Goal: Entertainment & Leisure: Browse casually

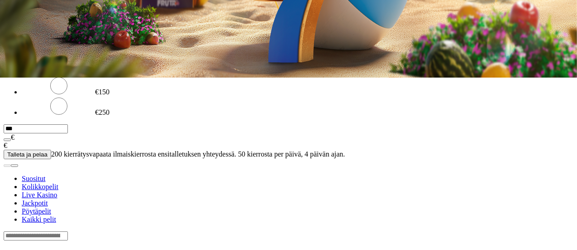
scroll to position [178, 0]
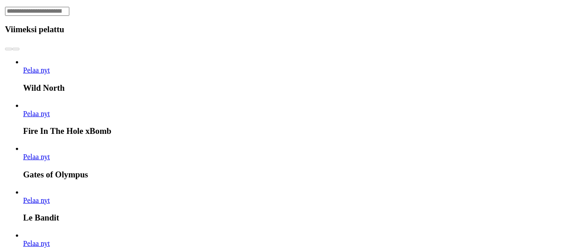
scroll to position [609, 0]
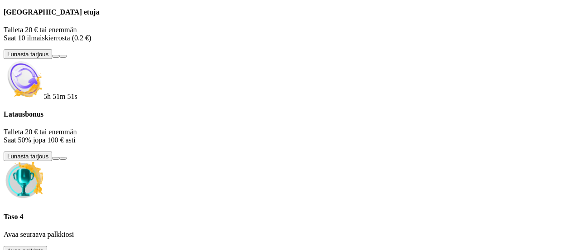
drag, startPoint x: 270, startPoint y: 71, endPoint x: 272, endPoint y: 114, distance: 43.1
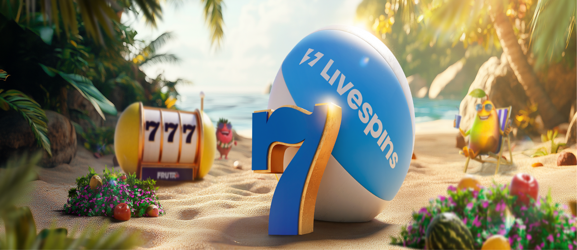
click at [40, 75] on img "Primary" at bounding box center [44, 56] width 37 height 37
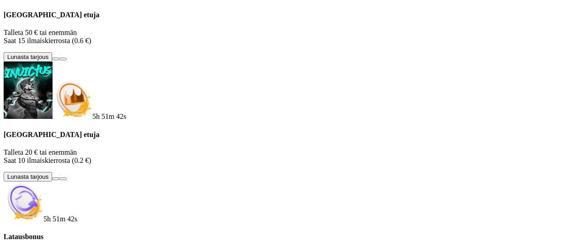
scroll to position [198, 0]
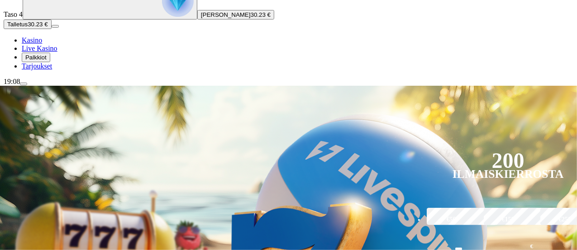
scroll to position [144, 0]
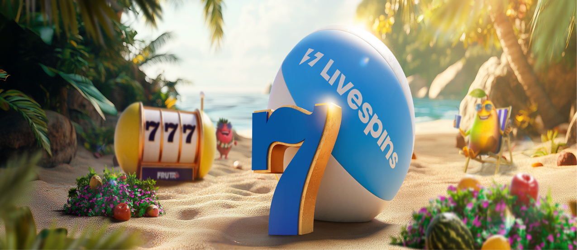
click at [24, 173] on span "menu icon" at bounding box center [24, 173] width 0 height 0
click at [68, 221] on input "number" at bounding box center [36, 225] width 64 height 9
type input "**"
click at [33, 239] on button "Kotiutus" at bounding box center [18, 244] width 29 height 10
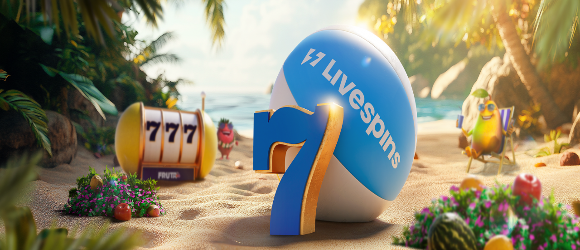
click at [7, 219] on span "close icon" at bounding box center [7, 219] width 0 height 0
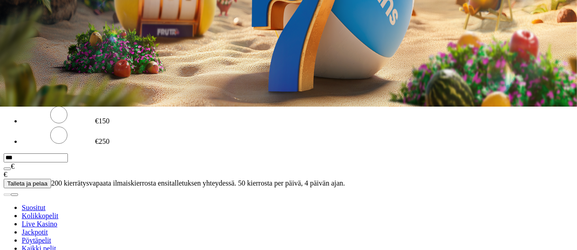
scroll to position [148, 0]
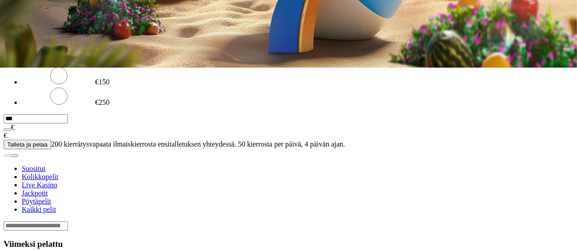
scroll to position [183, 0]
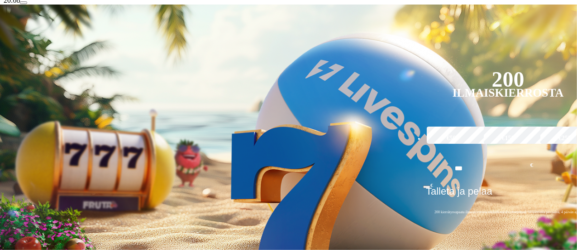
scroll to position [172, 0]
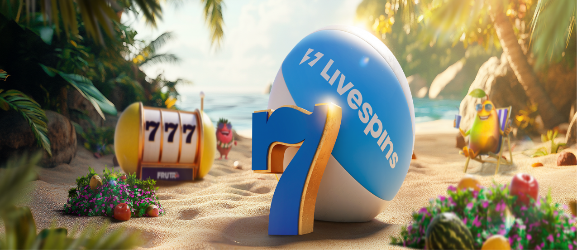
click at [24, 173] on span "menu icon" at bounding box center [24, 173] width 0 height 0
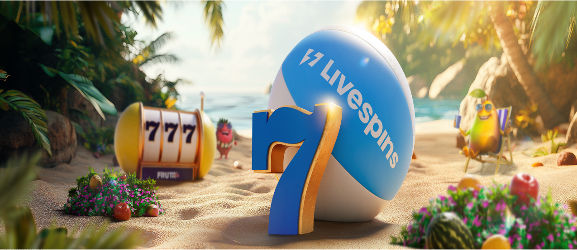
scroll to position [82, 0]
